Goal: Navigation & Orientation: Find specific page/section

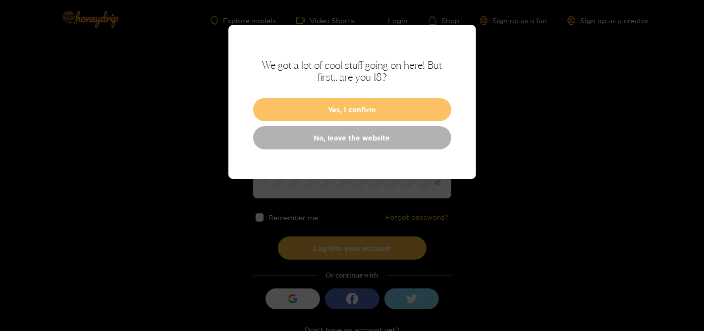
click at [343, 110] on button "Yes, I confirm" at bounding box center [352, 109] width 198 height 23
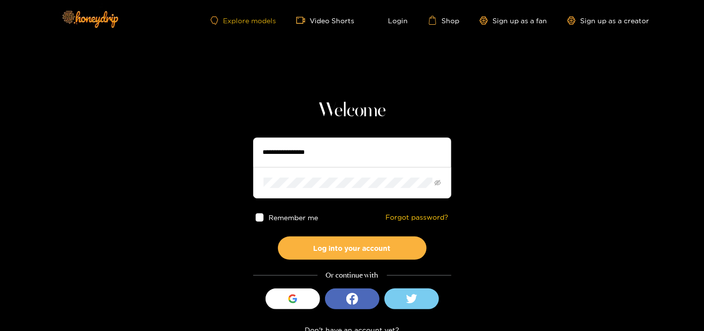
click at [247, 18] on link "Explore models" at bounding box center [242, 20] width 65 height 8
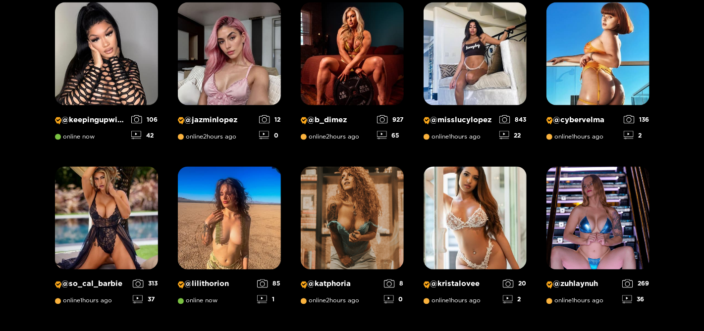
scroll to position [854, 0]
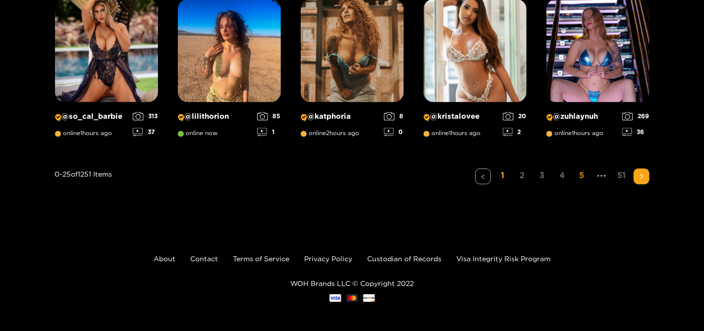
click at [580, 176] on link "5" at bounding box center [582, 176] width 16 height 14
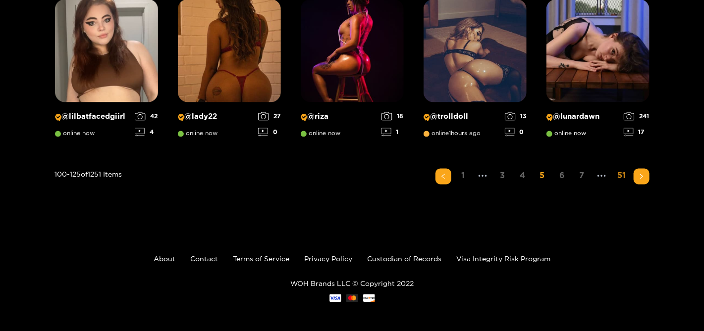
click at [620, 174] on link "51" at bounding box center [622, 176] width 16 height 14
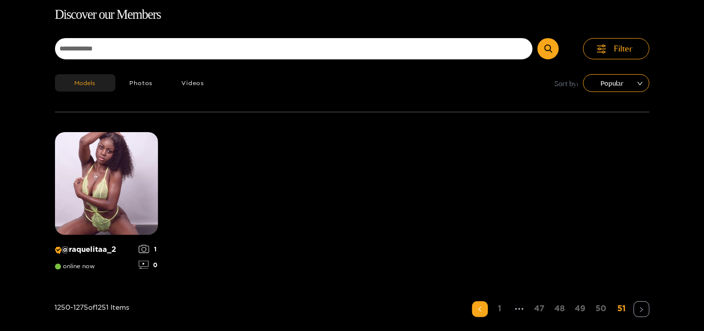
scroll to position [63, 0]
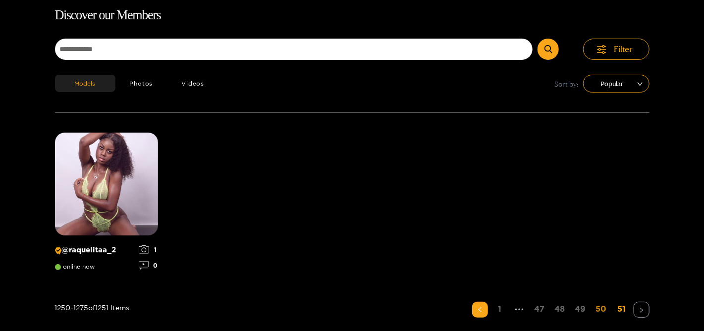
click at [602, 309] on link "50" at bounding box center [601, 309] width 17 height 14
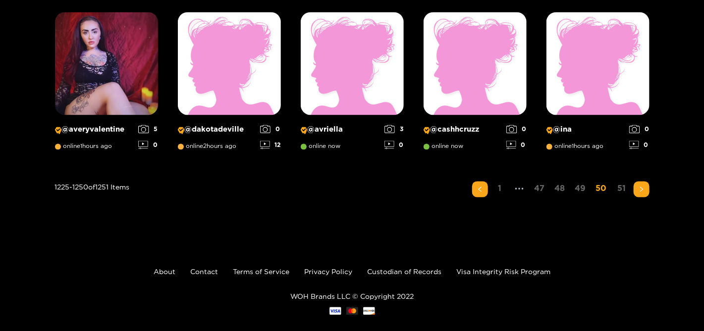
scroll to position [854, 0]
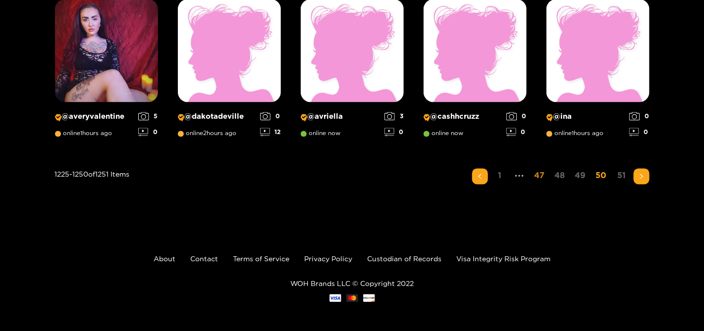
click at [542, 178] on link "47" at bounding box center [539, 176] width 16 height 14
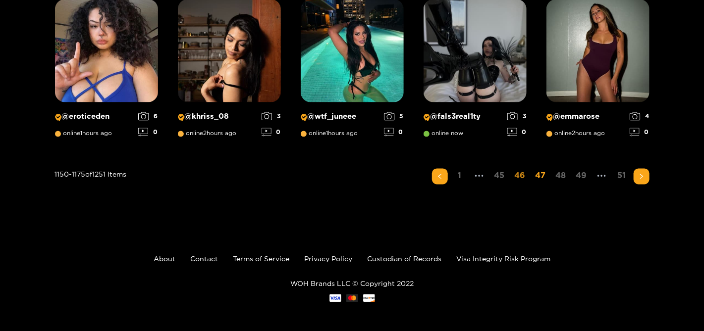
click at [519, 178] on link "46" at bounding box center [520, 176] width 17 height 14
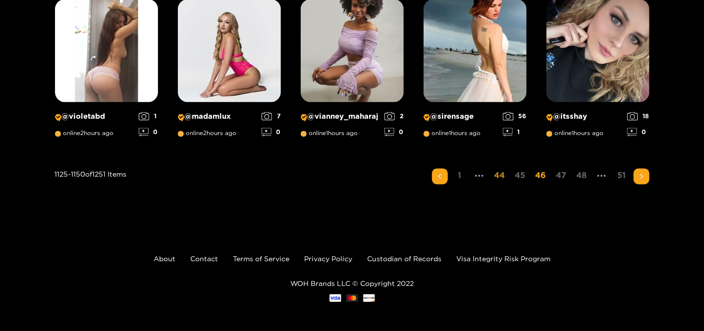
click at [499, 178] on link "44" at bounding box center [499, 176] width 17 height 14
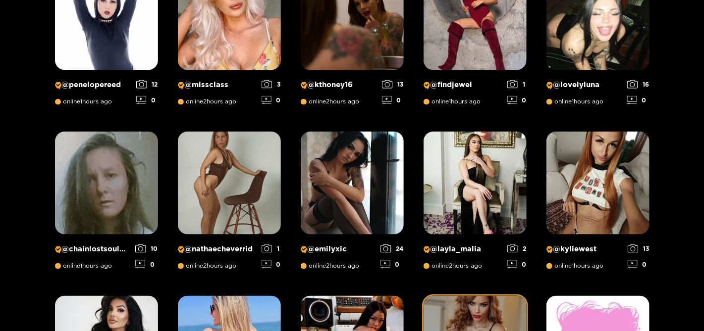
scroll to position [690, 0]
